Goal: Navigation & Orientation: Find specific page/section

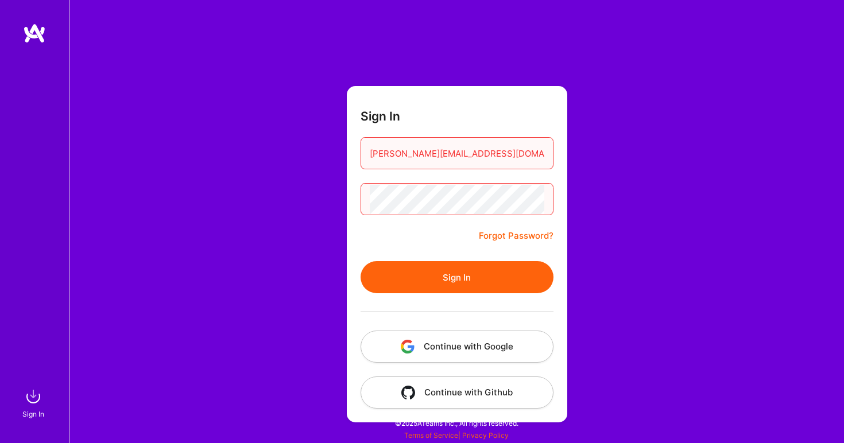
click at [405, 340] on img "button" at bounding box center [408, 347] width 14 height 14
click at [393, 343] on button "Continue with Google" at bounding box center [457, 347] width 193 height 32
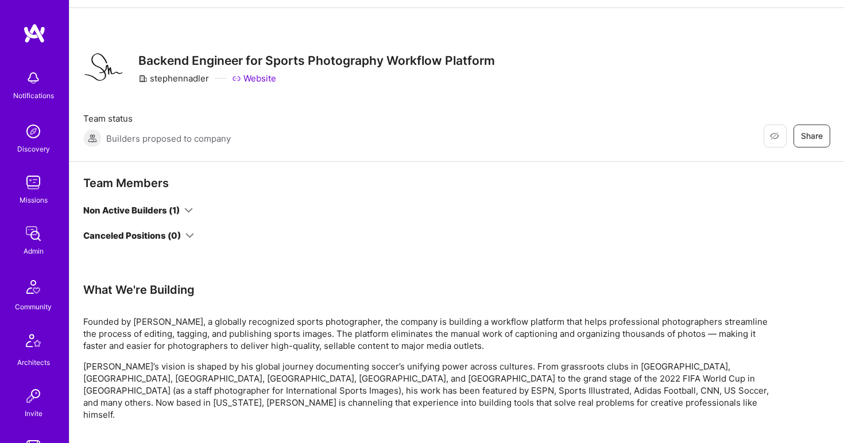
scroll to position [48, 0]
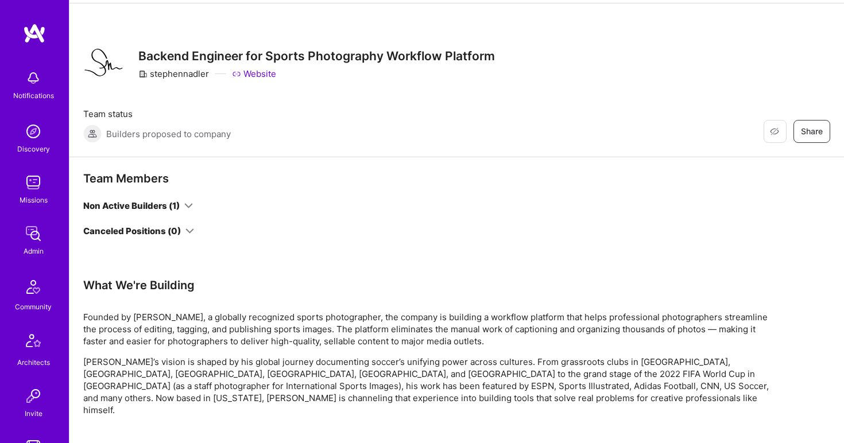
click at [191, 209] on icon at bounding box center [188, 205] width 9 height 9
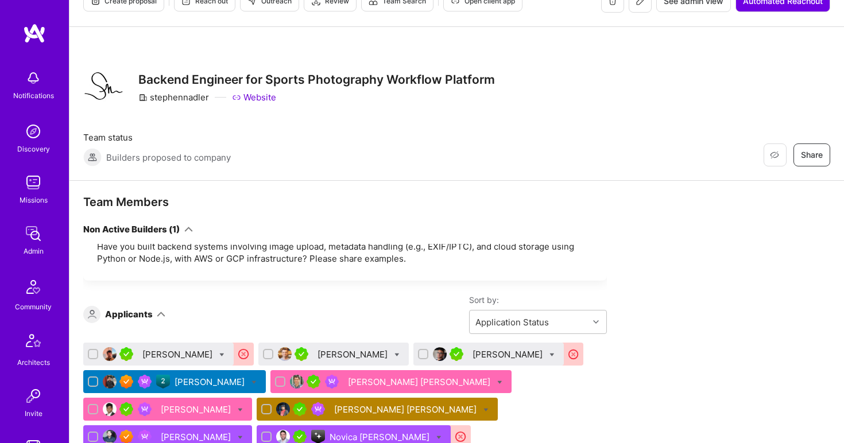
scroll to position [0, 0]
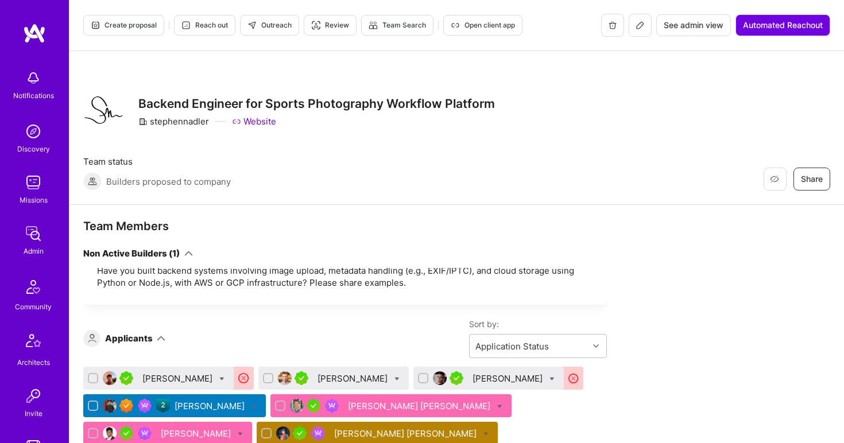
click at [35, 137] on img at bounding box center [33, 131] width 23 height 23
